Goal: Task Accomplishment & Management: Manage account settings

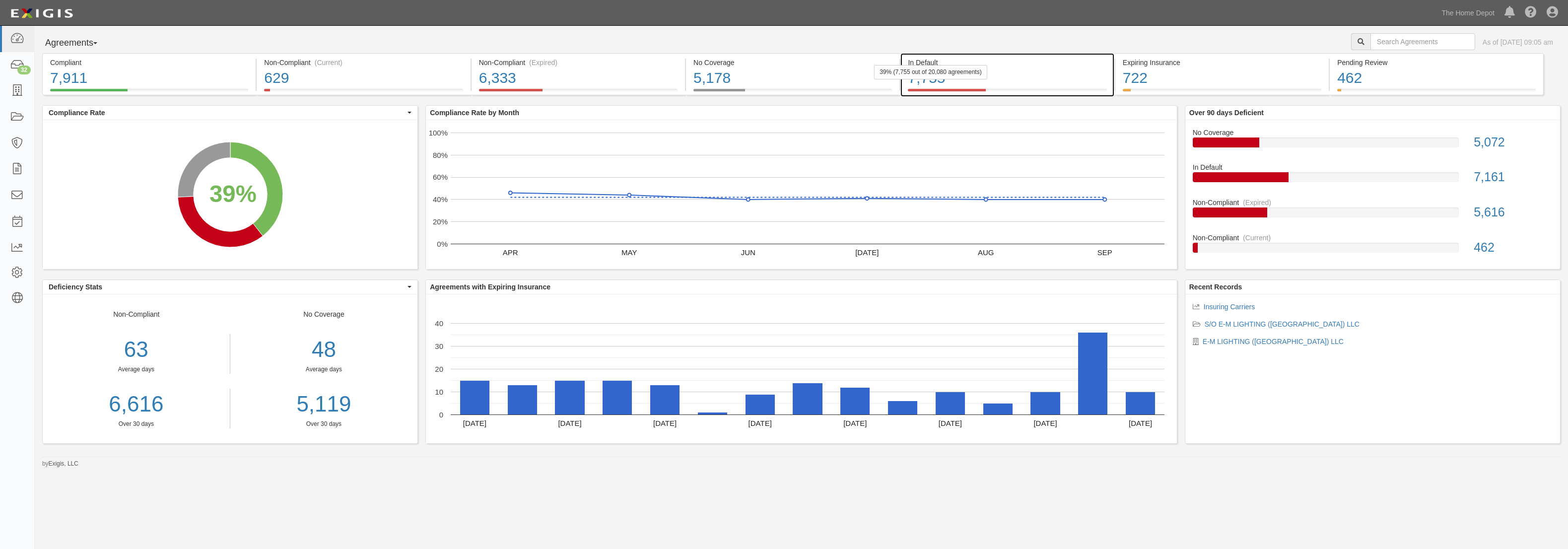
click at [1034, 74] on div "7,755" at bounding box center [1007, 78] width 198 height 21
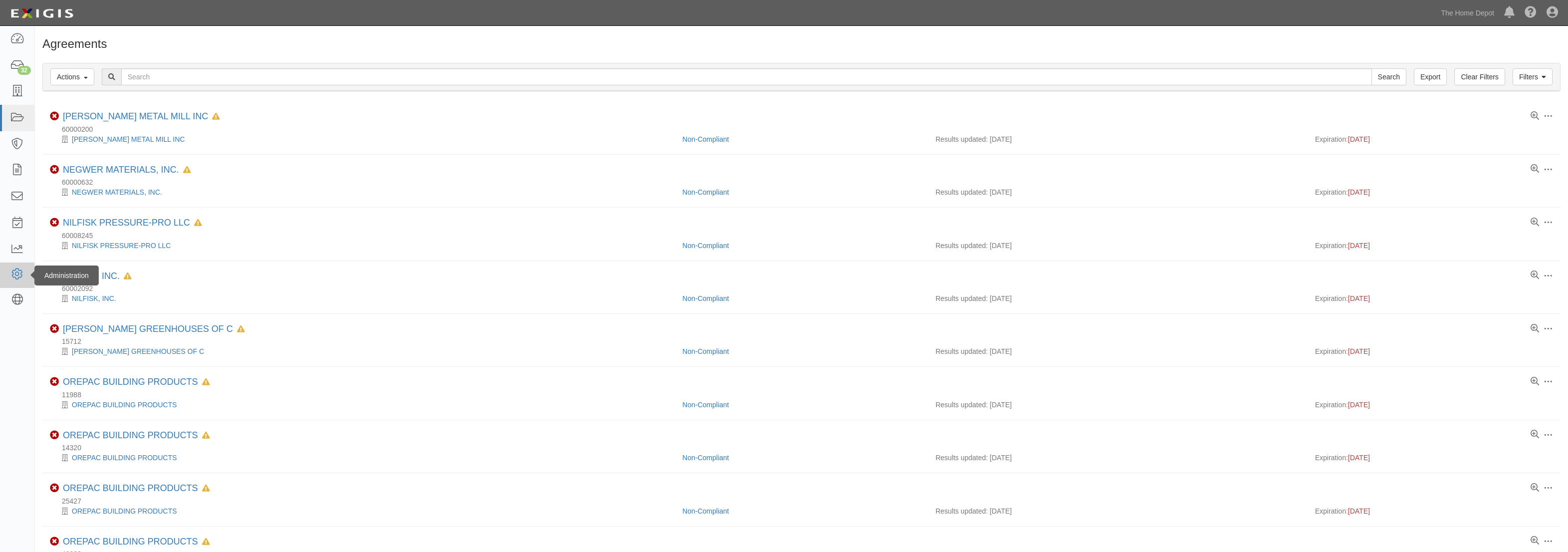
drag, startPoint x: 0, startPoint y: 0, endPoint x: 15, endPoint y: 273, distance: 273.4
click at [15, 273] on icon at bounding box center [17, 274] width 14 height 9
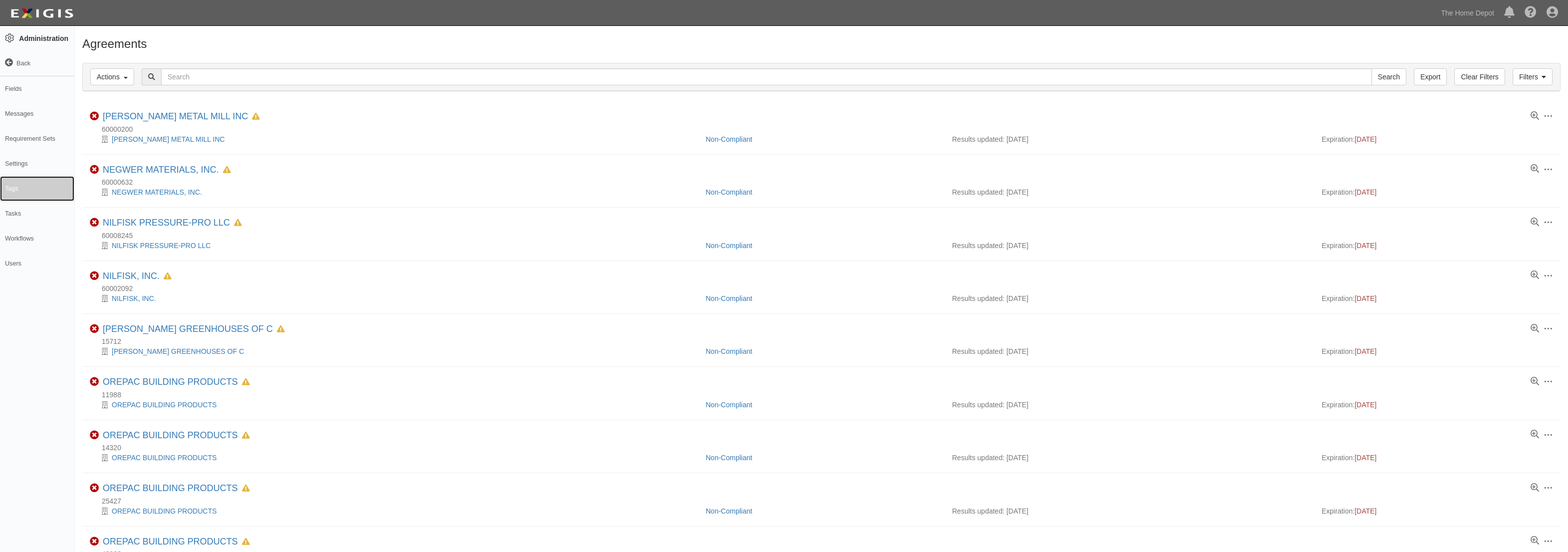
click at [36, 189] on link "Tags" at bounding box center [37, 188] width 75 height 25
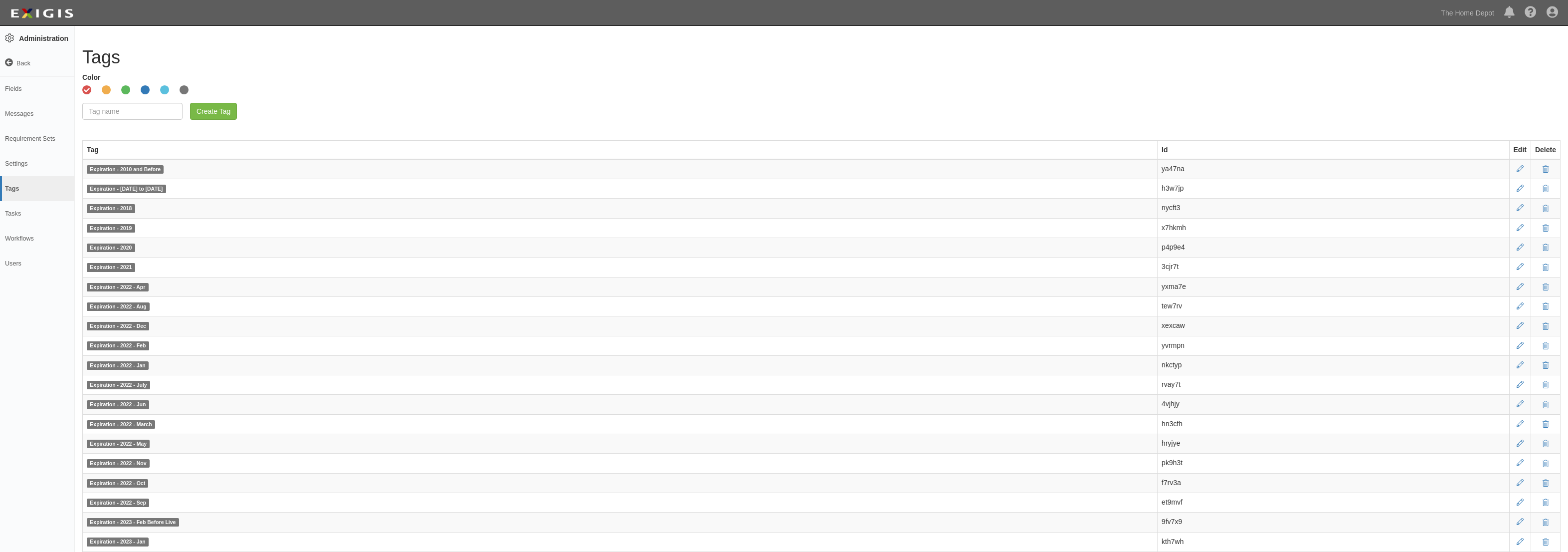
click at [1174, 170] on td "ya47na" at bounding box center [1333, 169] width 352 height 20
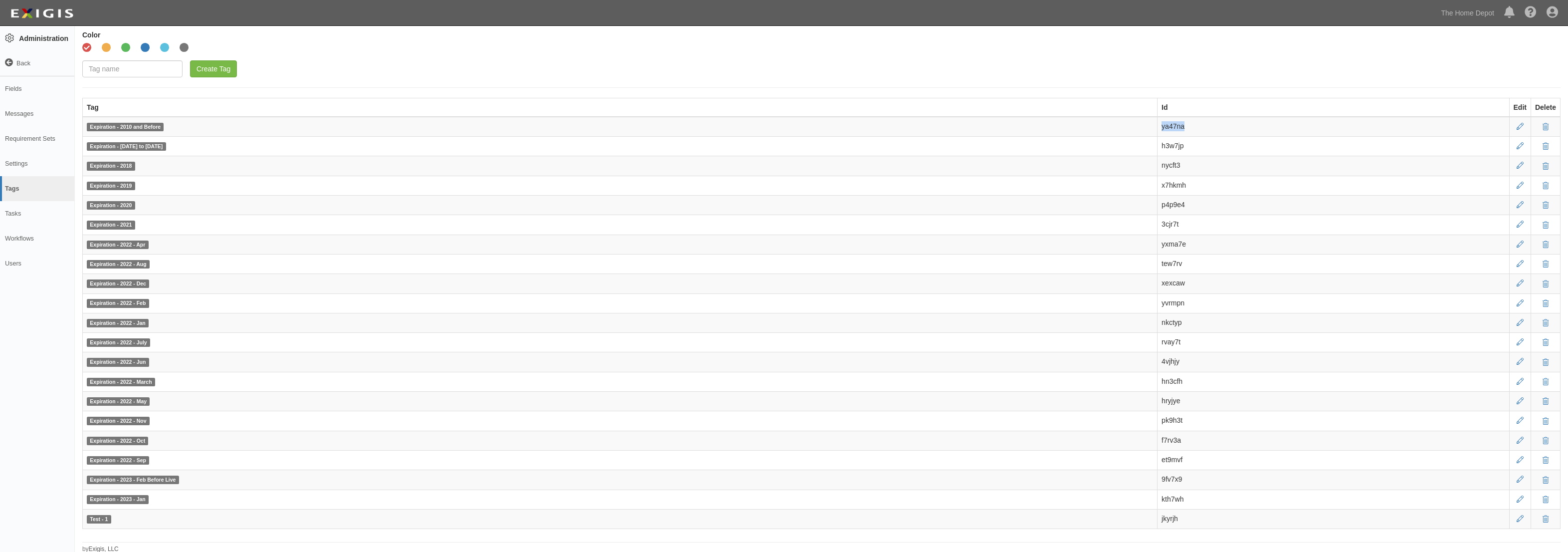
scroll to position [45, 0]
drag, startPoint x: 1493, startPoint y: 83, endPoint x: 1521, endPoint y: 104, distance: 35.0
click at [1493, 83] on div "Tags Color Red Orange Green Blue Light blue Gray Create Tag Tag Id Edit Delete …" at bounding box center [821, 272] width 1493 height 558
click at [1520, 122] on icon at bounding box center [1520, 125] width 7 height 7
click at [1163, 124] on td "ya47na" at bounding box center [1333, 125] width 352 height 20
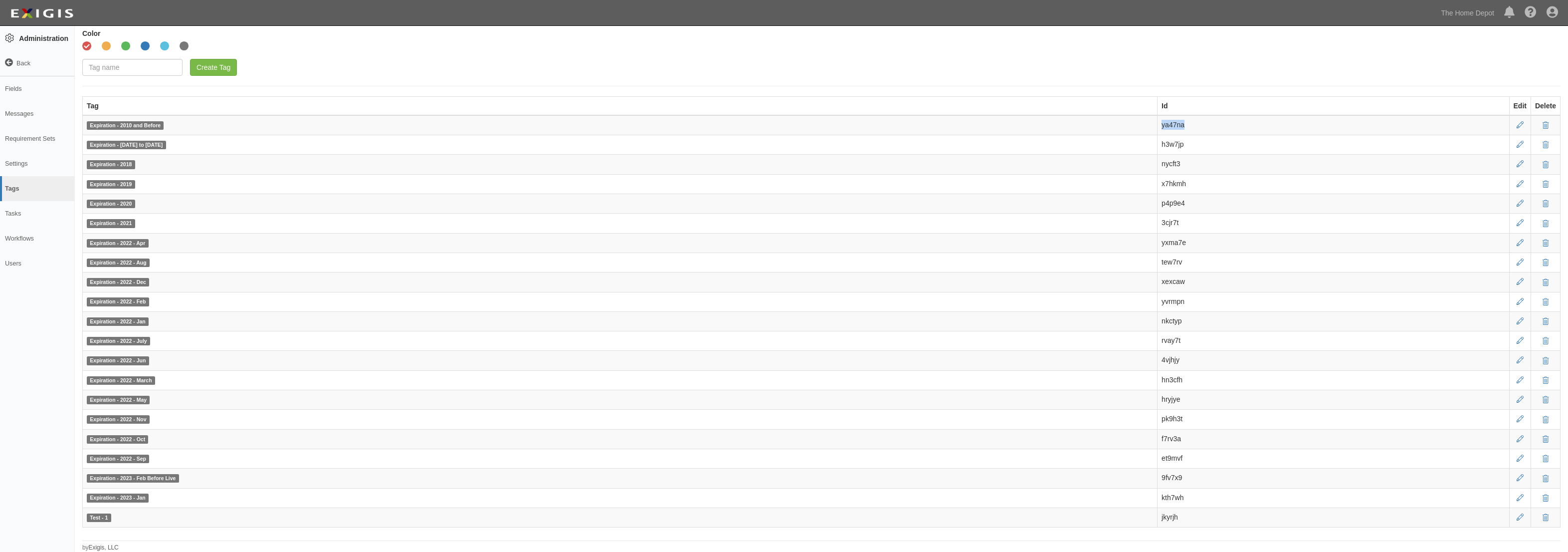
click at [1163, 124] on td "ya47na" at bounding box center [1333, 125] width 352 height 20
copy td "ya47na"
click at [1169, 143] on td "h3w7jp" at bounding box center [1333, 145] width 352 height 20
copy td "h3w7jp"
